Goal: Book appointment/travel/reservation

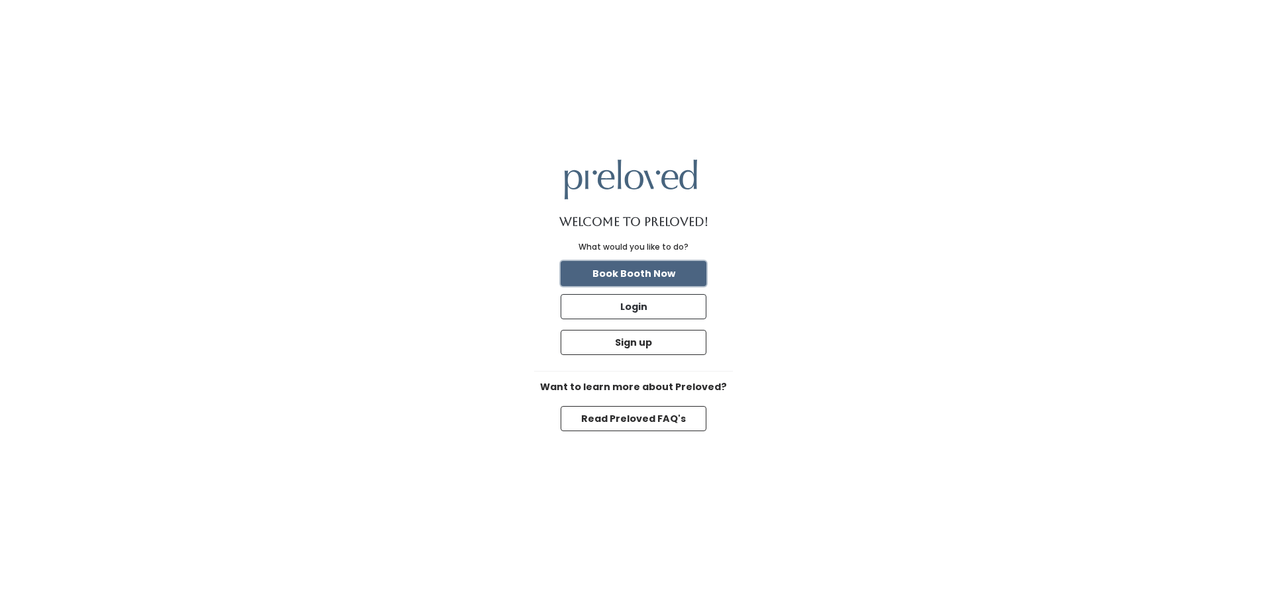
drag, startPoint x: 0, startPoint y: 0, endPoint x: 668, endPoint y: 275, distance: 722.5
click at [668, 275] on button "Book Booth Now" at bounding box center [634, 273] width 146 height 25
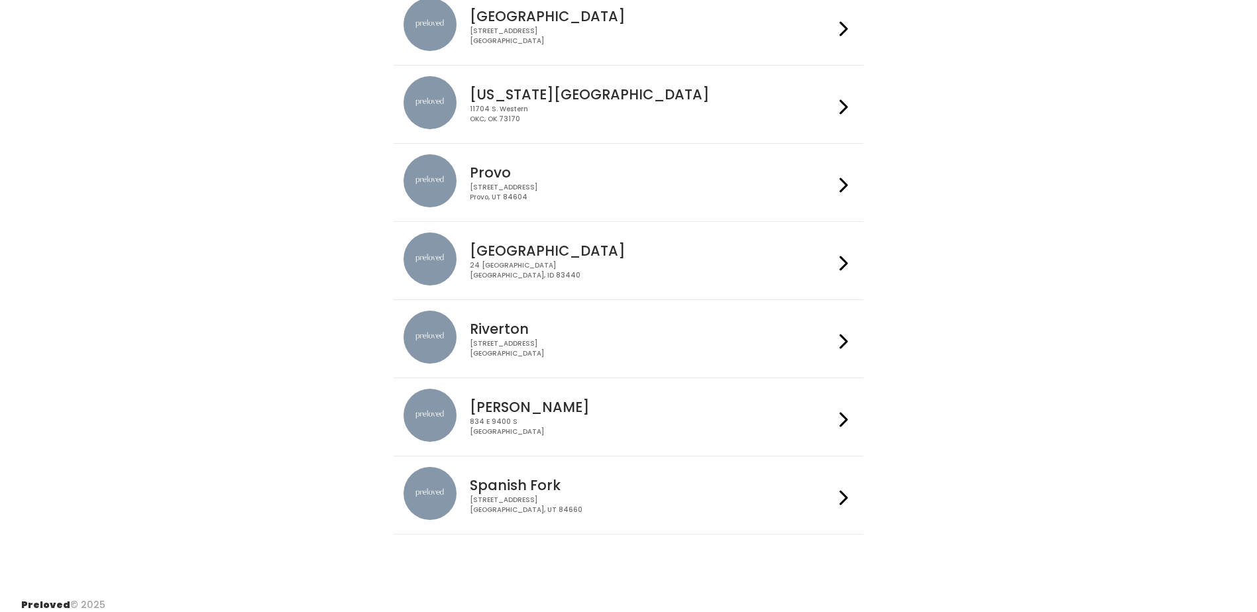
scroll to position [313, 0]
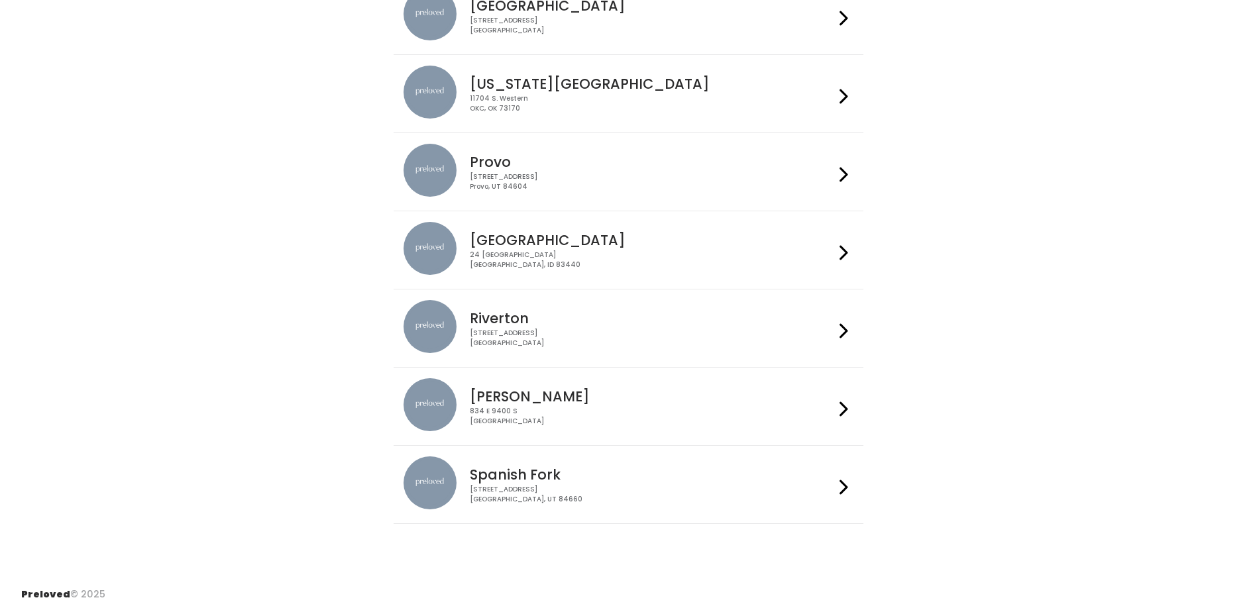
click at [618, 339] on div "[STREET_ADDRESS]" at bounding box center [652, 338] width 365 height 19
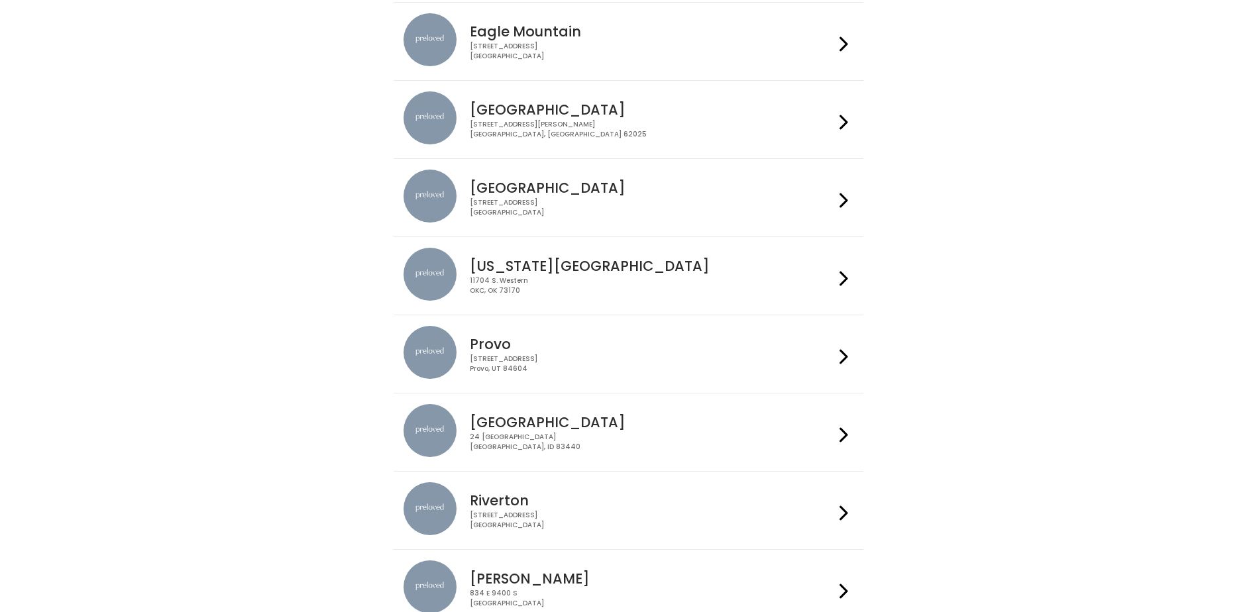
scroll to position [133, 0]
